Goal: Navigation & Orientation: Find specific page/section

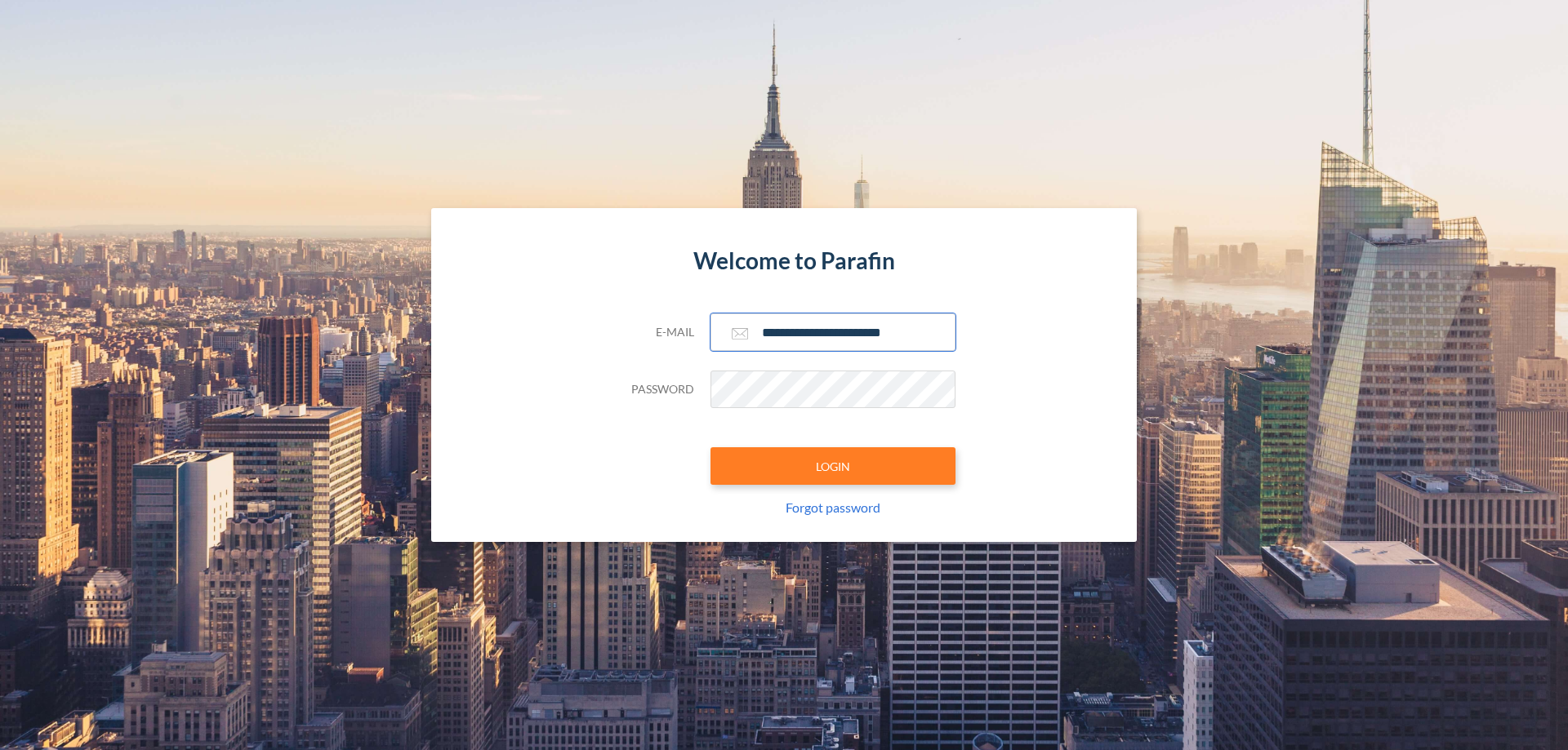
type input "**********"
click at [833, 466] on button "LOGIN" at bounding box center [832, 466] width 245 height 38
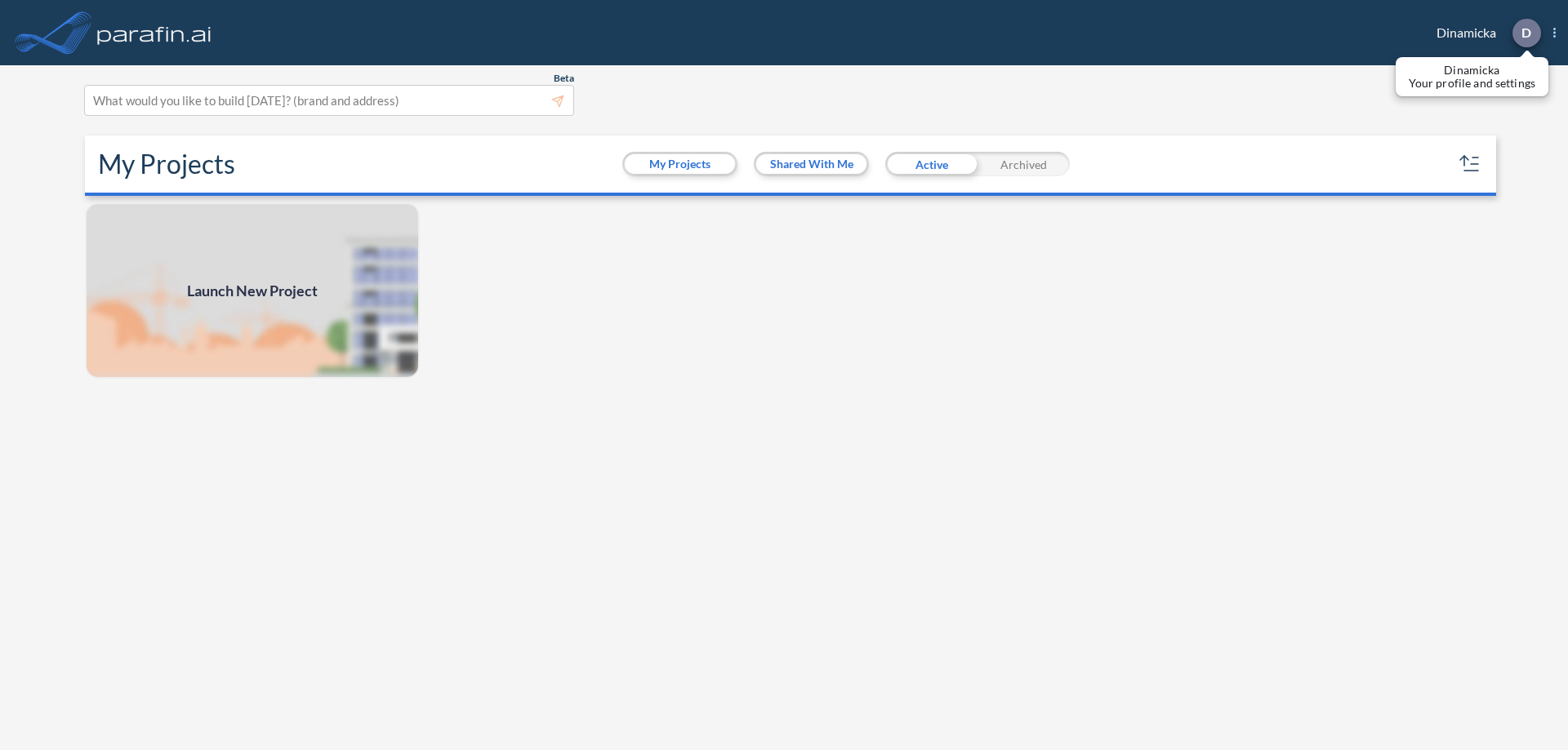
click at [1525, 32] on p "D" at bounding box center [1525, 32] width 9 height 15
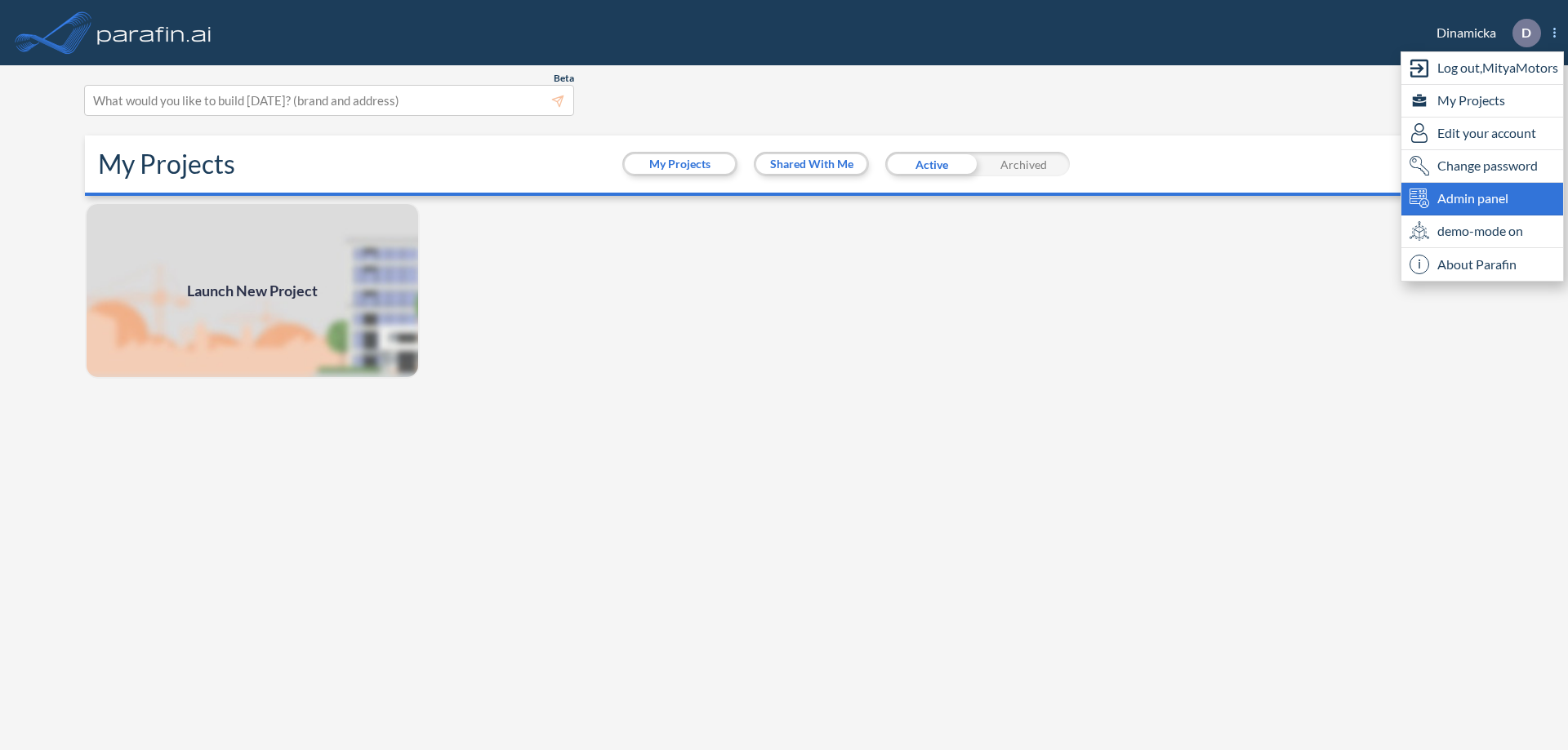
click at [1483, 198] on span "Admin panel" at bounding box center [1472, 198] width 71 height 20
